Goal: Information Seeking & Learning: Learn about a topic

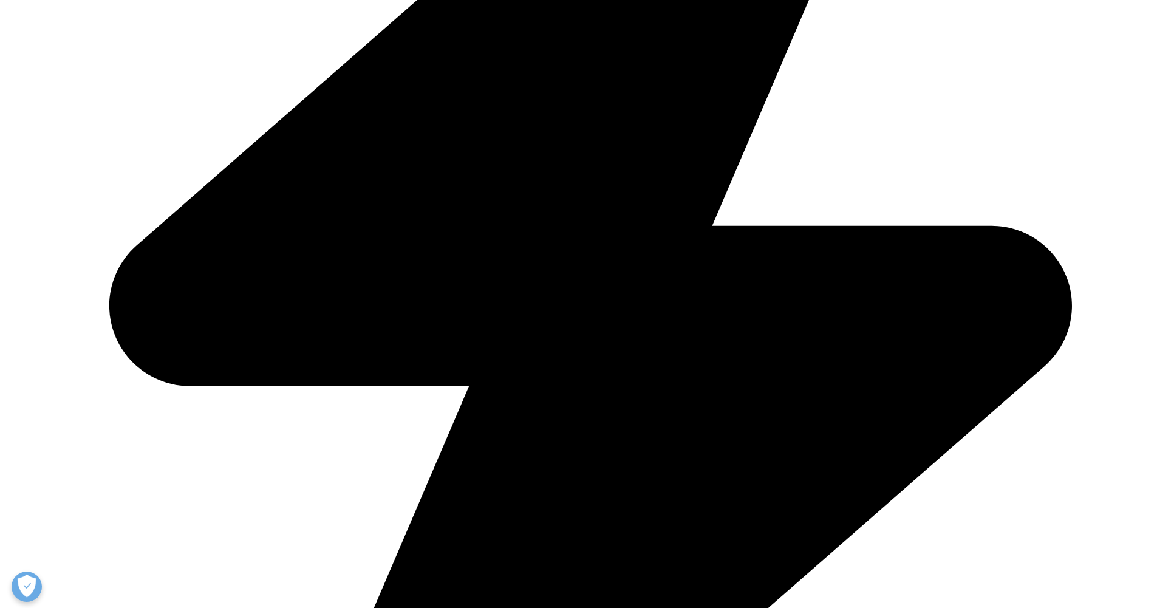
scroll to position [581, 0]
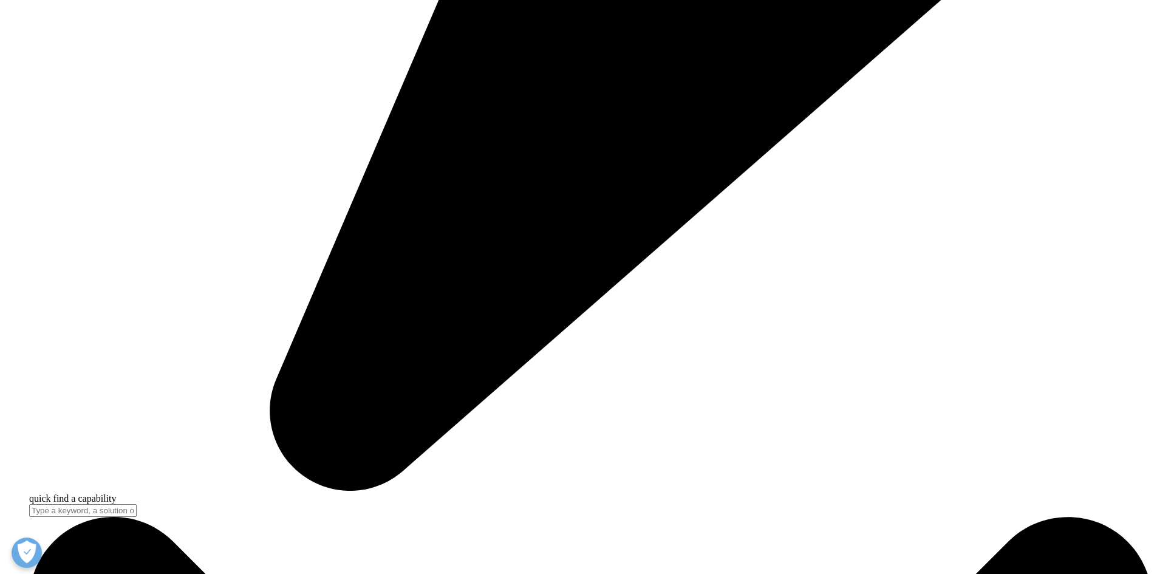
drag, startPoint x: 755, startPoint y: 346, endPoint x: 715, endPoint y: 347, distance: 40.1
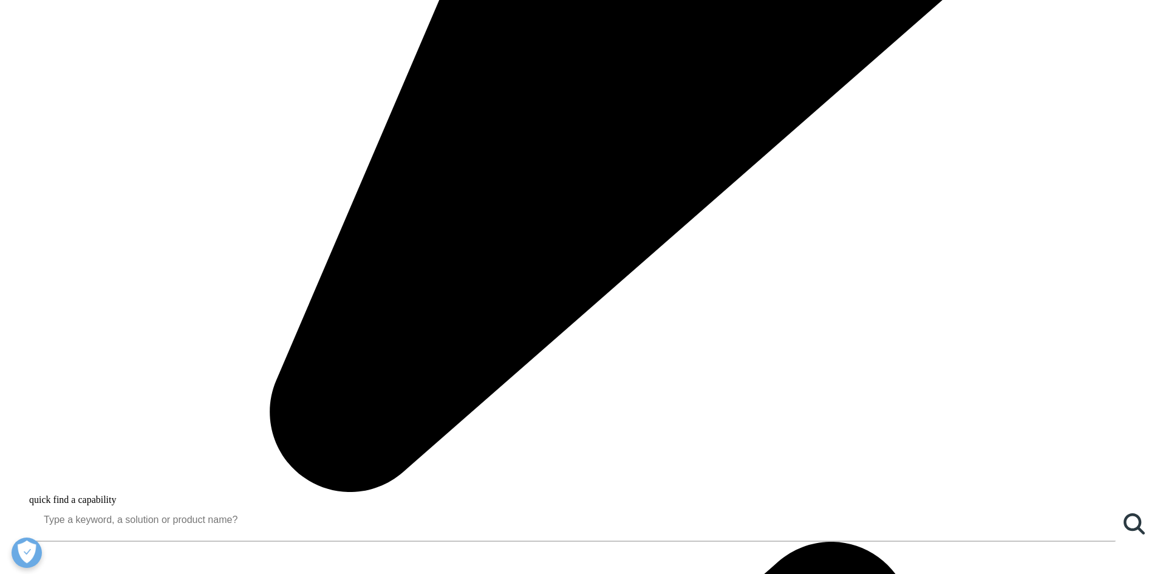
drag, startPoint x: 308, startPoint y: 420, endPoint x: 888, endPoint y: 416, distance: 580.5
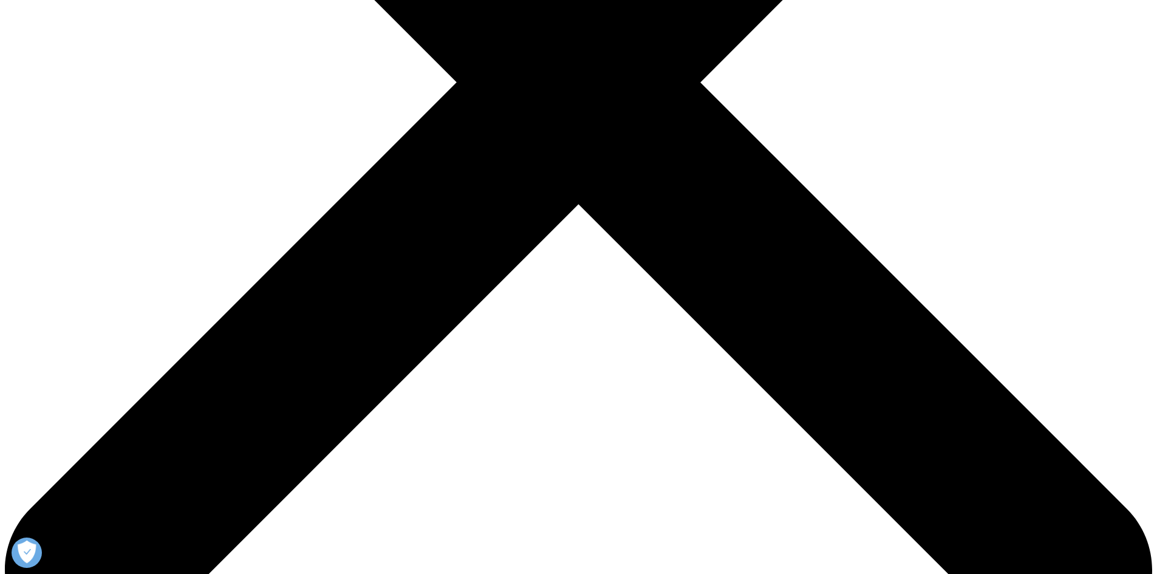
scroll to position [547, 0]
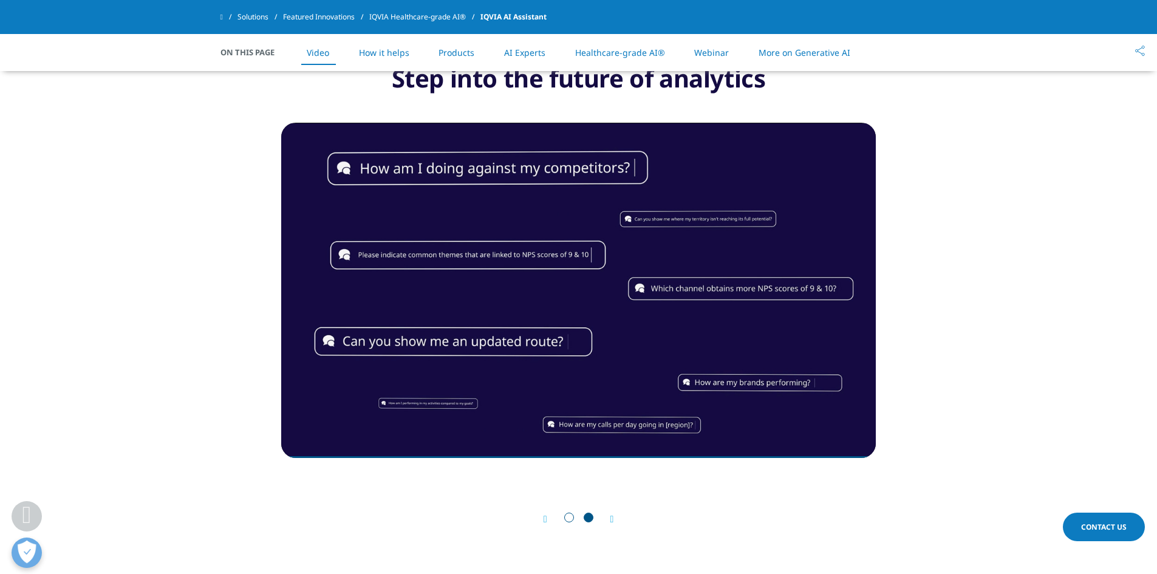
click at [608, 518] on div "Next" at bounding box center [606, 519] width 16 height 12
